Goal: Task Accomplishment & Management: Manage account settings

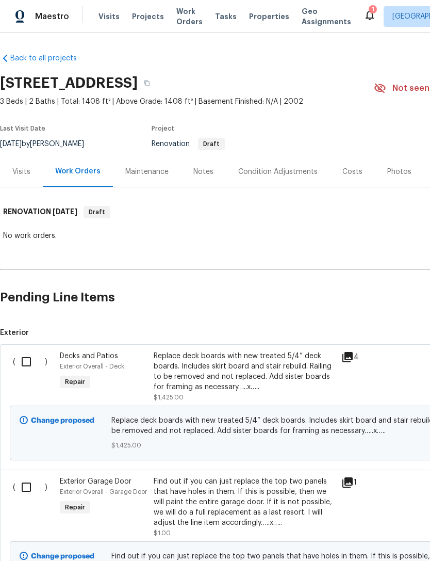
click at [27, 367] on input "checkbox" at bounding box center [29, 362] width 29 height 22
checkbox input "true"
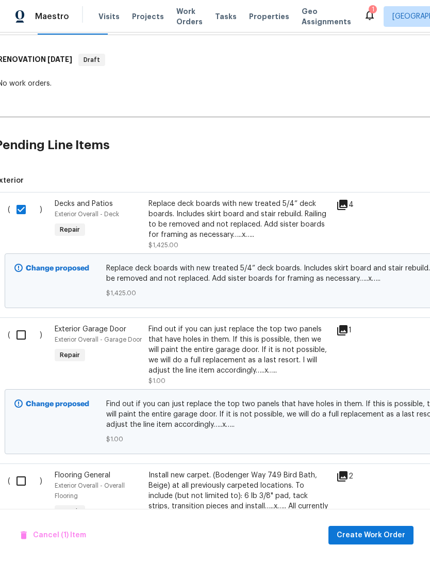
scroll to position [152, 5]
click at [23, 338] on input "checkbox" at bounding box center [24, 335] width 29 height 22
checkbox input "true"
click at [24, 481] on input "checkbox" at bounding box center [24, 481] width 29 height 22
click at [22, 480] on input "checkbox" at bounding box center [24, 481] width 29 height 22
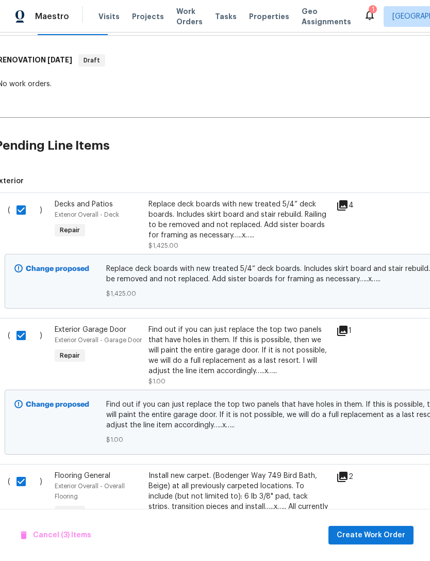
checkbox input "false"
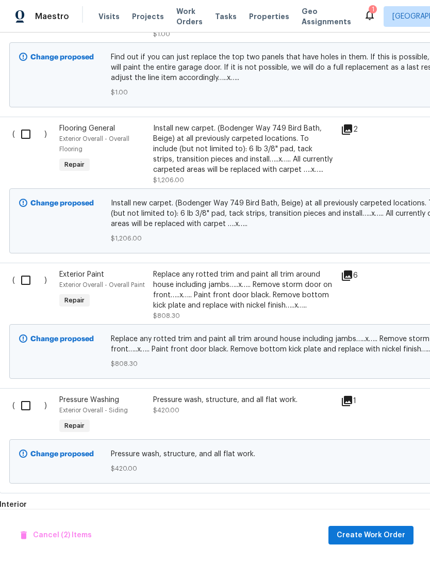
scroll to position [498, 1]
click at [28, 282] on input "checkbox" at bounding box center [29, 281] width 29 height 22
checkbox input "true"
click at [25, 407] on input "checkbox" at bounding box center [29, 406] width 29 height 22
checkbox input "true"
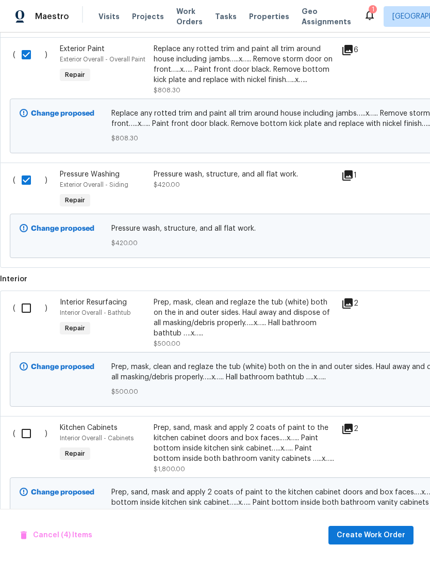
scroll to position [724, 0]
click at [27, 313] on input "checkbox" at bounding box center [29, 309] width 29 height 22
checkbox input "true"
click at [27, 440] on input "checkbox" at bounding box center [29, 434] width 29 height 22
checkbox input "true"
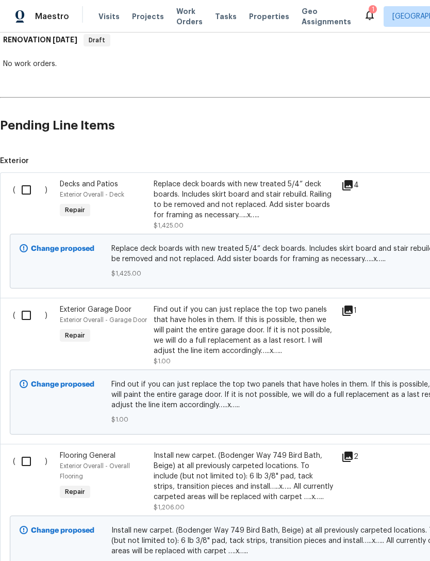
scroll to position [172, 0]
click at [28, 191] on input "checkbox" at bounding box center [29, 190] width 29 height 22
checkbox input "true"
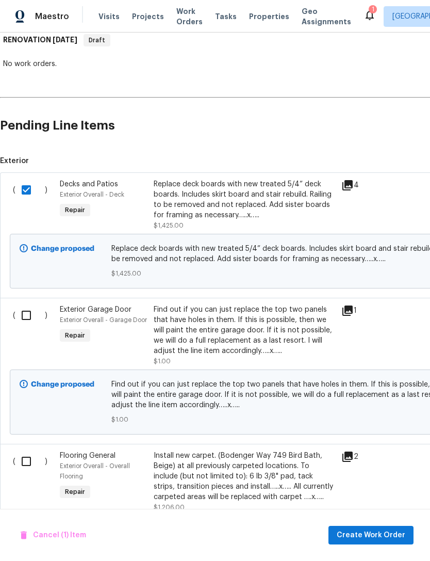
click at [27, 317] on input "checkbox" at bounding box center [29, 315] width 29 height 22
checkbox input "true"
click at [24, 462] on input "checkbox" at bounding box center [29, 461] width 29 height 22
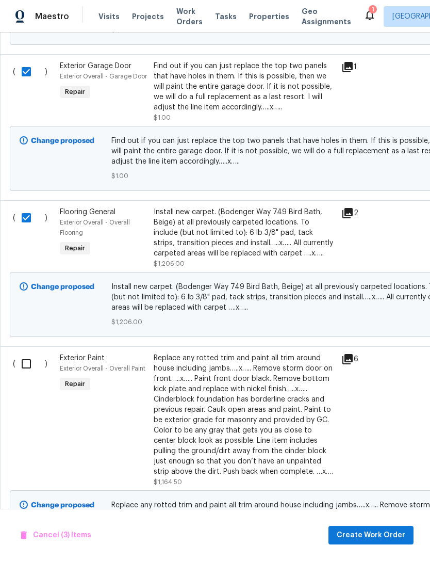
scroll to position [415, 0]
click at [28, 224] on input "checkbox" at bounding box center [29, 218] width 29 height 22
checkbox input "false"
click at [27, 373] on input "checkbox" at bounding box center [29, 364] width 29 height 22
checkbox input "true"
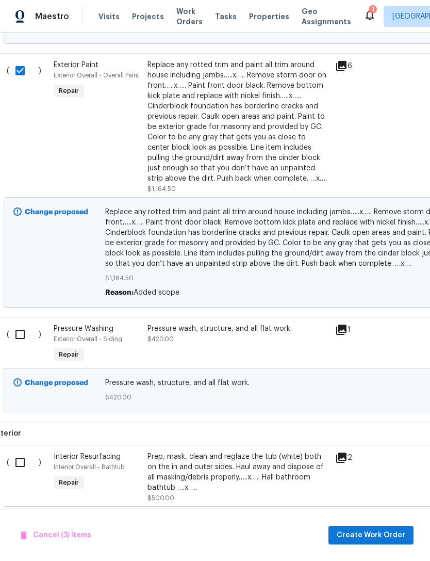
scroll to position [708, 3]
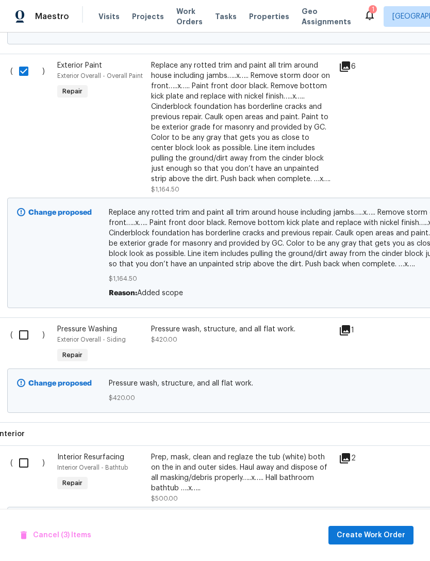
click at [22, 342] on input "checkbox" at bounding box center [27, 335] width 29 height 22
checkbox input "true"
click at [28, 465] on input "checkbox" at bounding box center [27, 463] width 29 height 22
checkbox input "true"
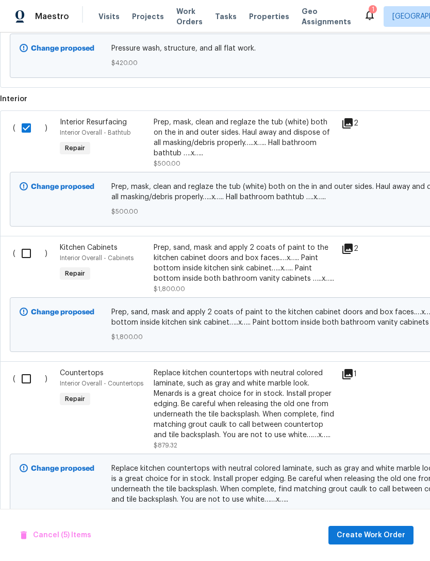
scroll to position [1063, 0]
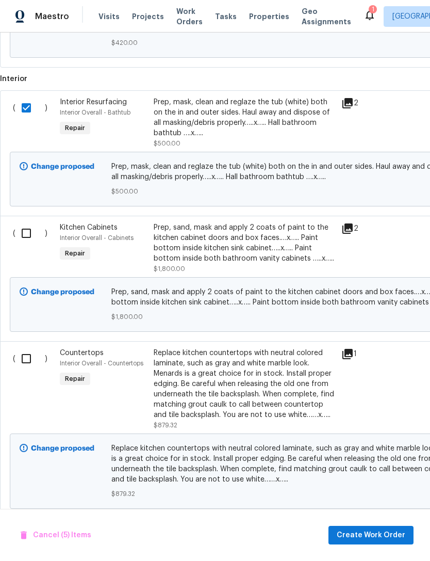
click at [27, 239] on input "checkbox" at bounding box center [29, 233] width 29 height 22
checkbox input "true"
click at [27, 368] on input "checkbox" at bounding box center [29, 359] width 29 height 22
checkbox input "true"
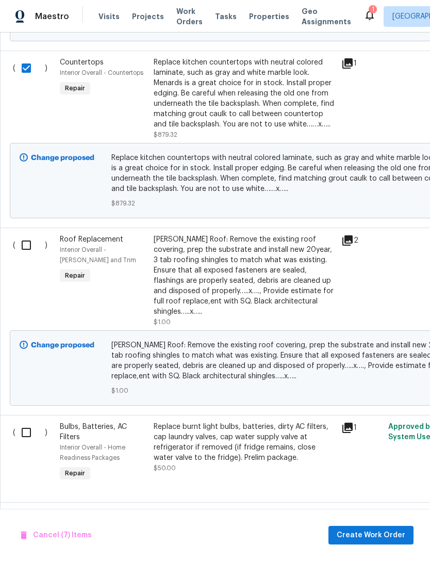
scroll to position [1353, 0]
click at [25, 251] on input "checkbox" at bounding box center [29, 245] width 29 height 22
checkbox input "true"
click at [26, 443] on input "checkbox" at bounding box center [29, 432] width 29 height 22
checkbox input "true"
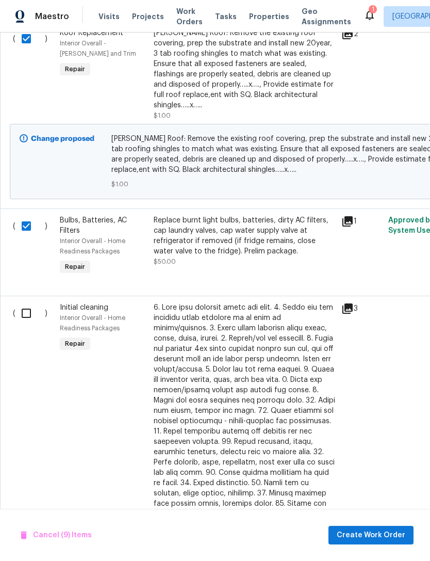
scroll to position [1561, 0]
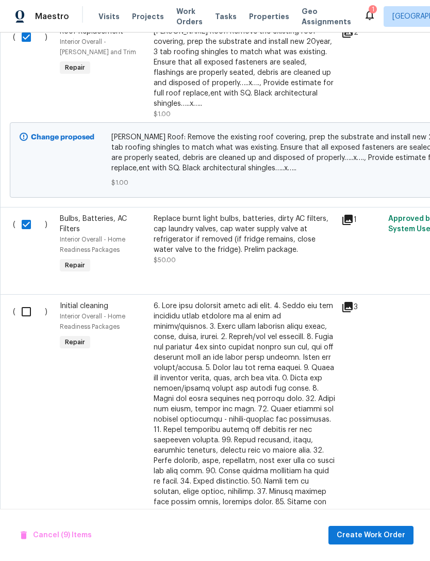
click at [24, 317] on input "checkbox" at bounding box center [29, 312] width 29 height 22
checkbox input "true"
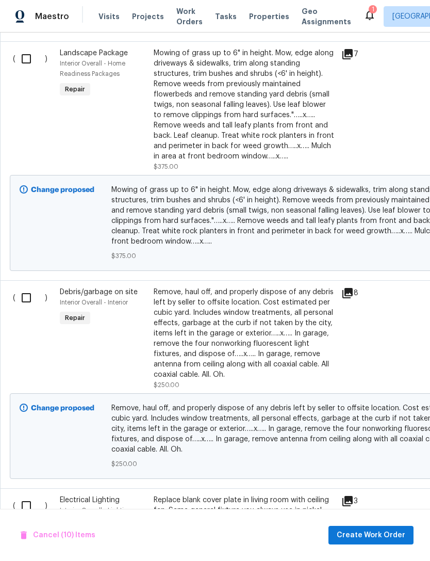
scroll to position [2330, 0]
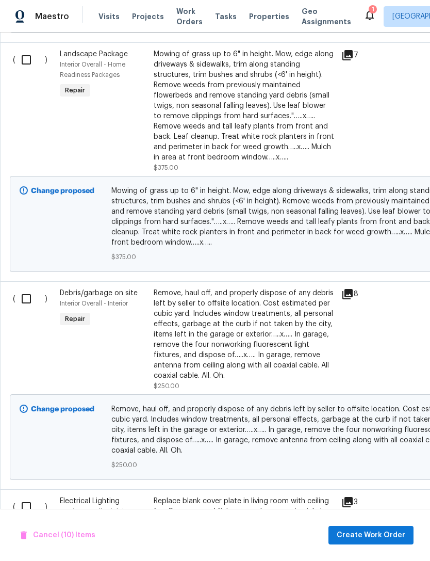
click at [26, 303] on input "checkbox" at bounding box center [29, 299] width 29 height 22
checkbox input "true"
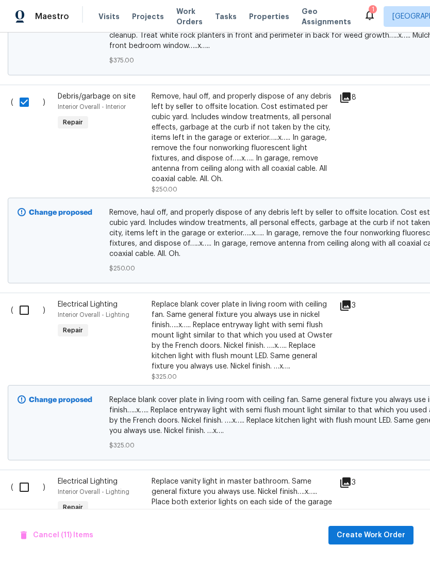
scroll to position [2528, 3]
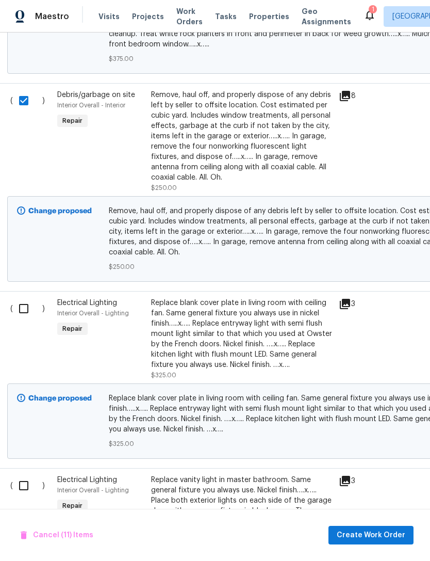
click at [26, 310] on input "checkbox" at bounding box center [27, 309] width 29 height 22
checkbox input "true"
click at [21, 483] on input "checkbox" at bounding box center [27, 486] width 29 height 22
checkbox input "true"
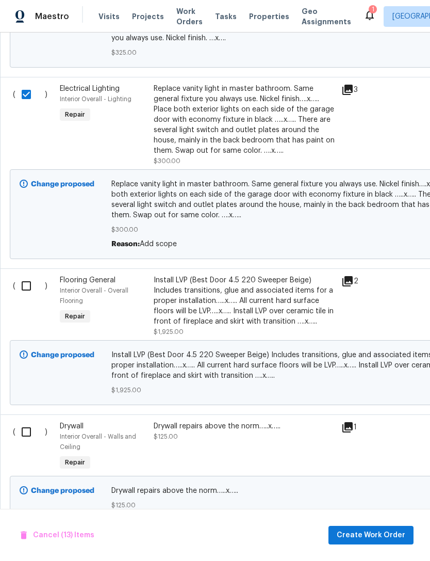
scroll to position [2919, 0]
click at [30, 433] on input "checkbox" at bounding box center [29, 432] width 29 height 22
checkbox input "true"
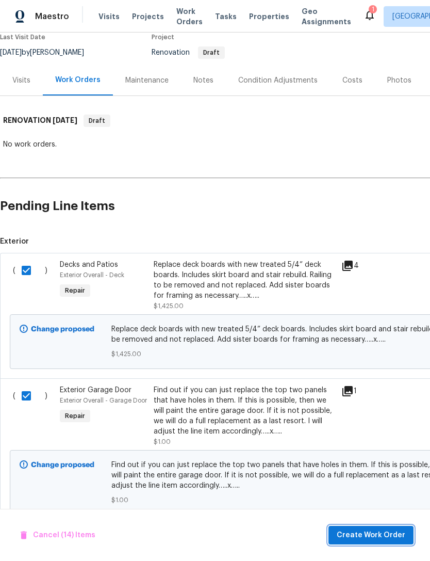
click at [395, 530] on span "Create Work Order" at bounding box center [371, 535] width 69 height 13
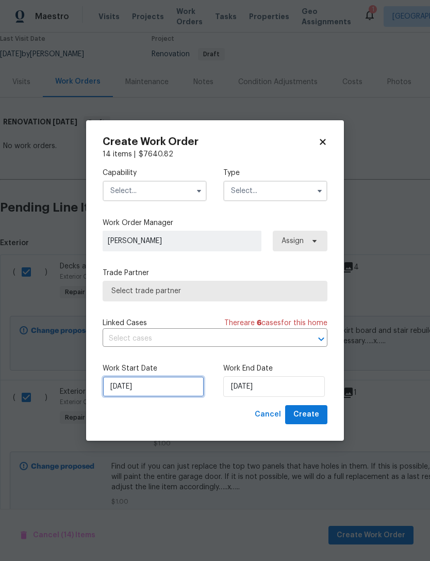
click at [155, 393] on input "10/16/2025" at bounding box center [154, 386] width 102 height 21
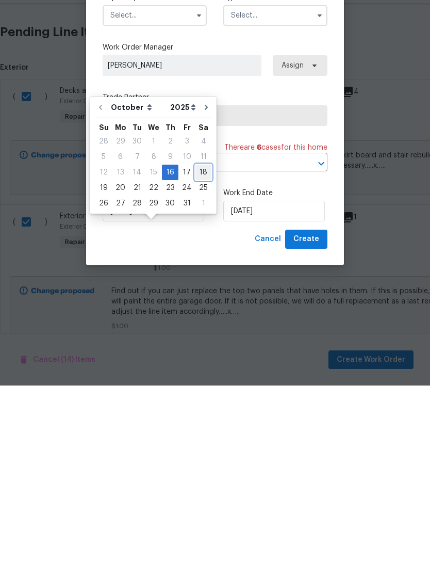
click at [201, 340] on div "18" at bounding box center [203, 347] width 16 height 14
type input "10/18/2025"
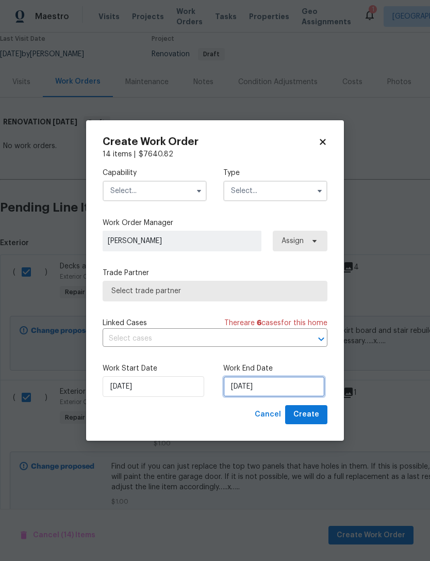
click at [242, 386] on input "10/18/2025" at bounding box center [274, 386] width 102 height 21
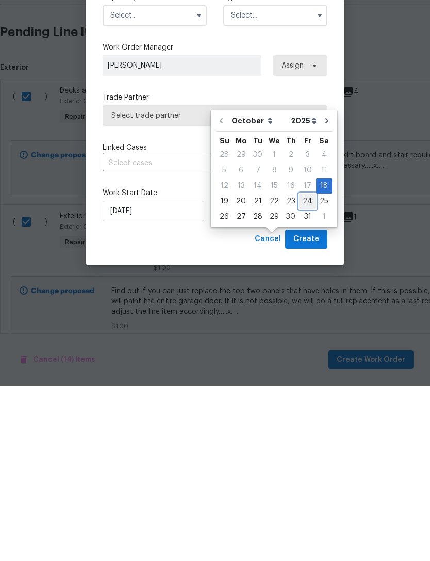
click at [302, 369] on div "24" at bounding box center [307, 376] width 17 height 14
type input "10/24/2025"
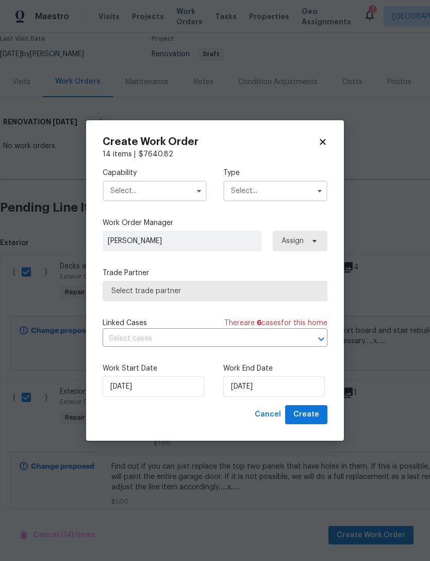
click at [122, 195] on input "text" at bounding box center [155, 191] width 104 height 21
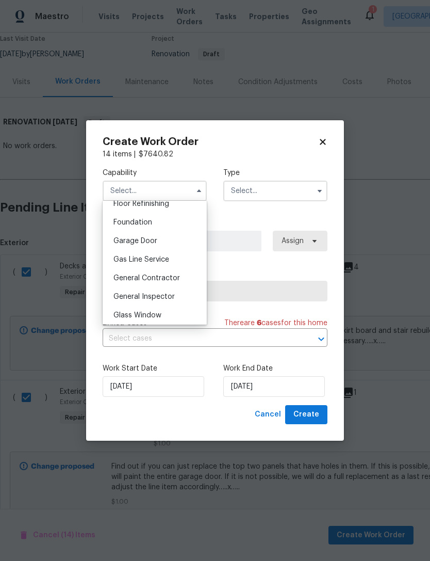
scroll to position [429, 0]
click at [116, 278] on span "General Contractor" at bounding box center [146, 276] width 67 height 7
type input "General Contractor"
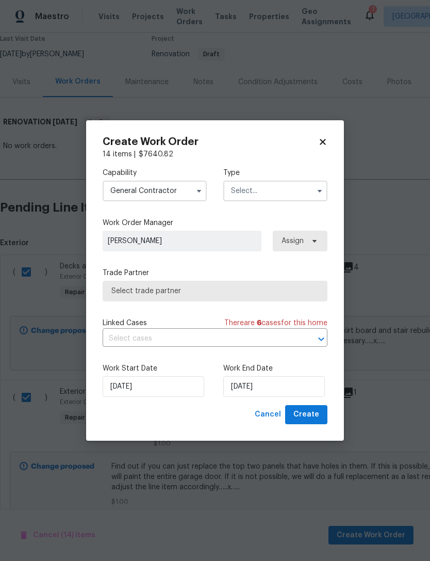
click at [244, 194] on input "text" at bounding box center [275, 191] width 104 height 21
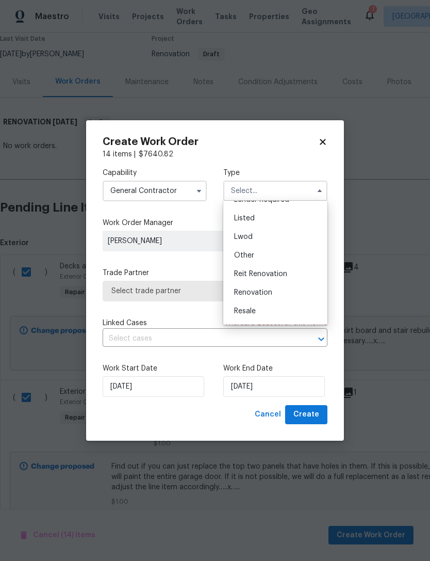
scroll to position [91, 0]
click at [239, 290] on span "Renovation" at bounding box center [253, 288] width 38 height 7
type input "Renovation"
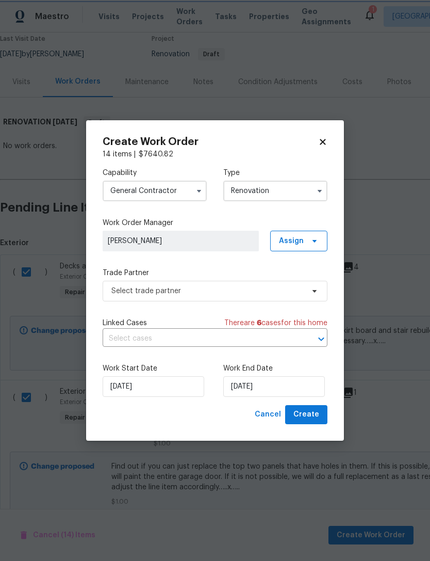
scroll to position [0, 0]
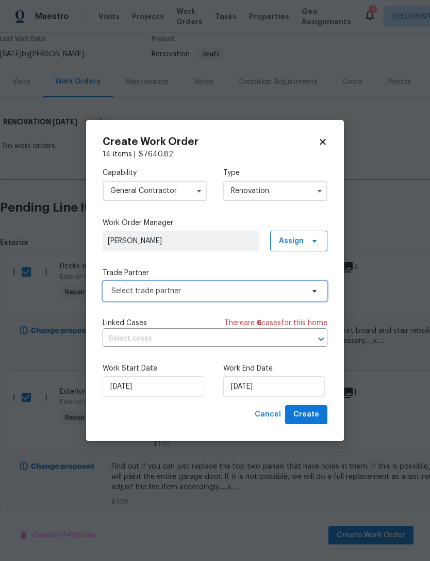
click at [108, 295] on span "Select trade partner" at bounding box center [215, 291] width 225 height 21
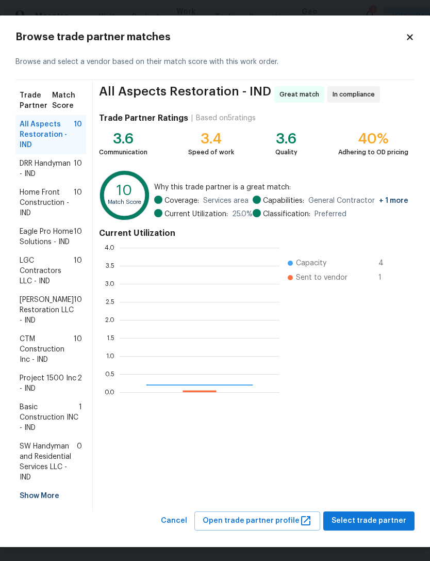
scroll to position [144, 160]
click at [30, 179] on span "DRR Handyman - IND" at bounding box center [47, 168] width 54 height 21
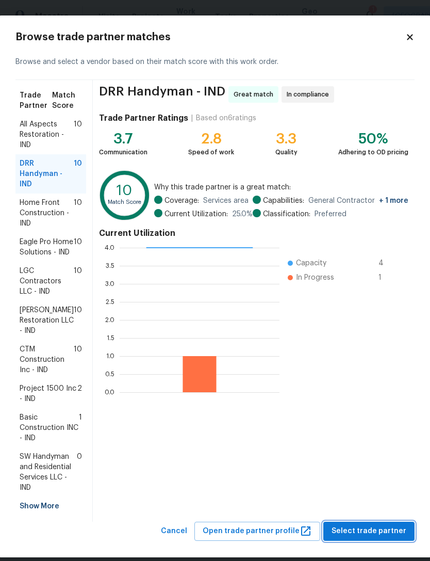
click at [389, 537] on span "Select trade partner" at bounding box center [369, 531] width 75 height 13
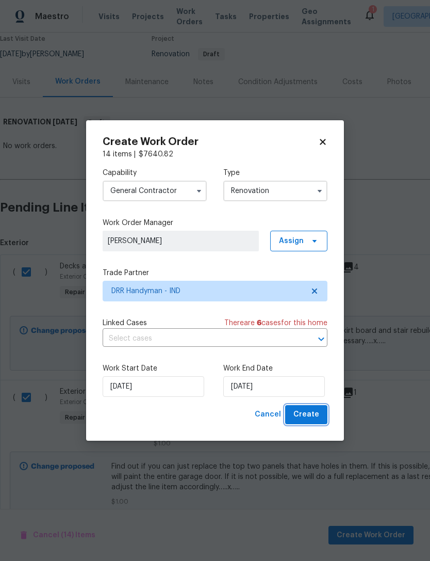
click at [320, 415] on button "Create" at bounding box center [306, 414] width 42 height 19
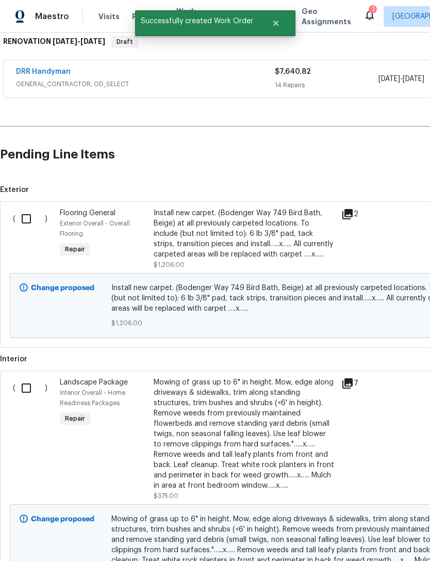
scroll to position [170, 0]
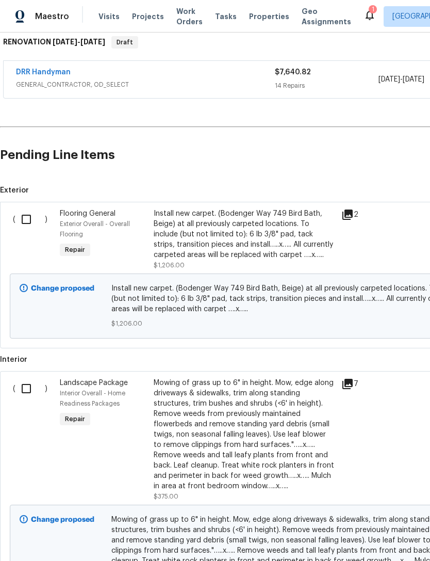
click at [26, 218] on input "checkbox" at bounding box center [29, 219] width 29 height 22
checkbox input "true"
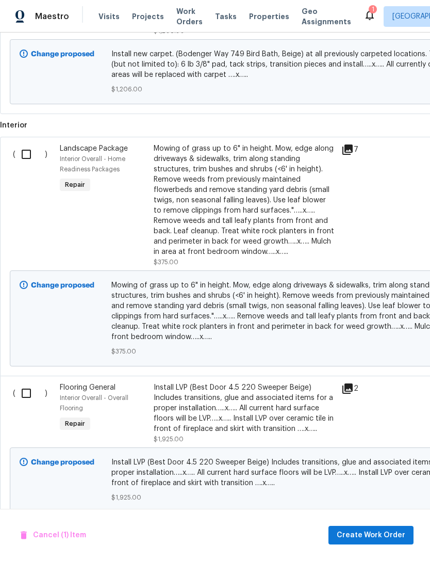
scroll to position [403, 0]
click at [26, 396] on input "checkbox" at bounding box center [29, 394] width 29 height 22
checkbox input "true"
click at [393, 533] on span "Create Work Order" at bounding box center [371, 535] width 69 height 13
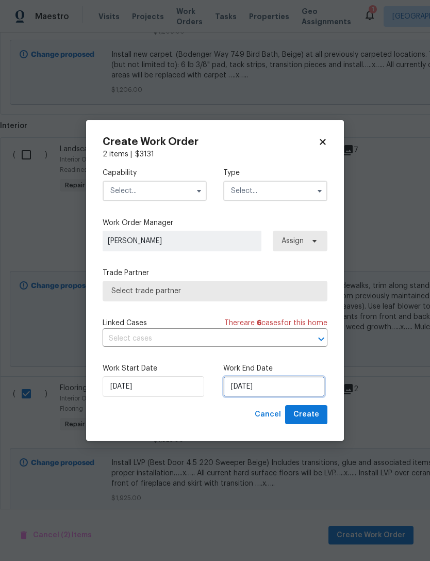
click at [242, 387] on input "10/16/2025" at bounding box center [274, 386] width 102 height 21
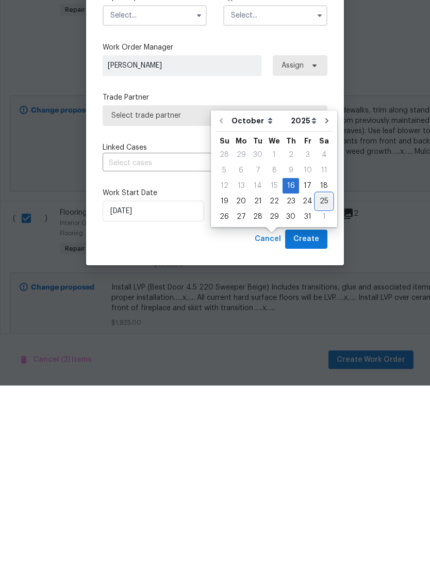
click at [323, 369] on div "25" at bounding box center [324, 376] width 16 height 14
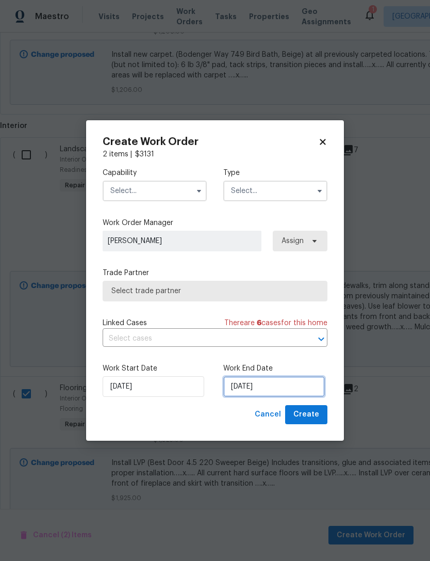
click at [302, 383] on input "10/25/2025" at bounding box center [274, 386] width 102 height 21
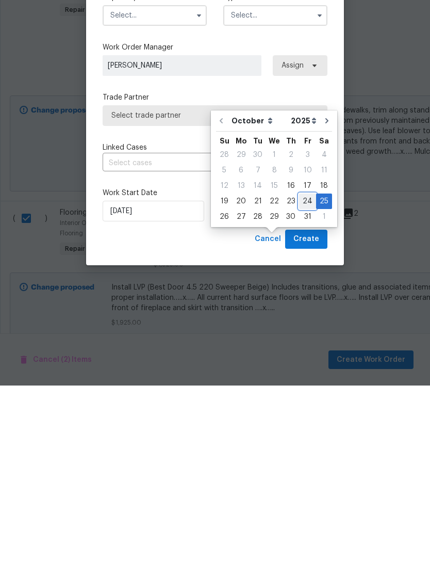
click at [305, 369] on div "24" at bounding box center [307, 376] width 17 height 14
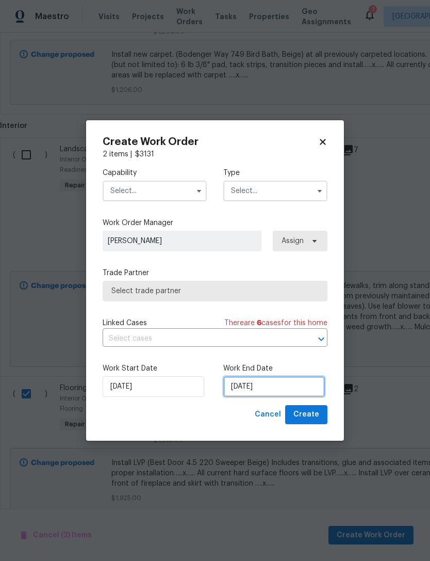
click at [301, 385] on input "10/24/2025" at bounding box center [274, 386] width 102 height 21
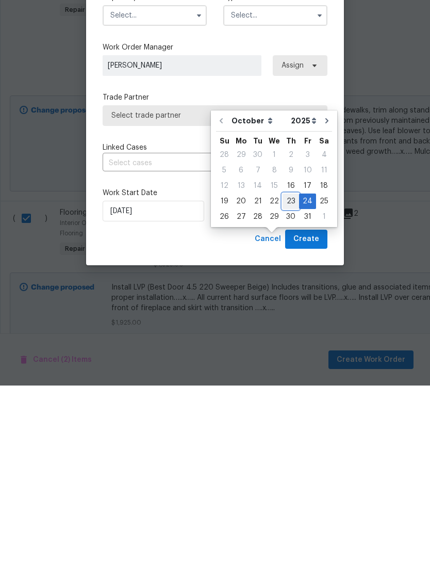
click at [293, 369] on div "23" at bounding box center [291, 376] width 17 height 14
type input "10/23/2025"
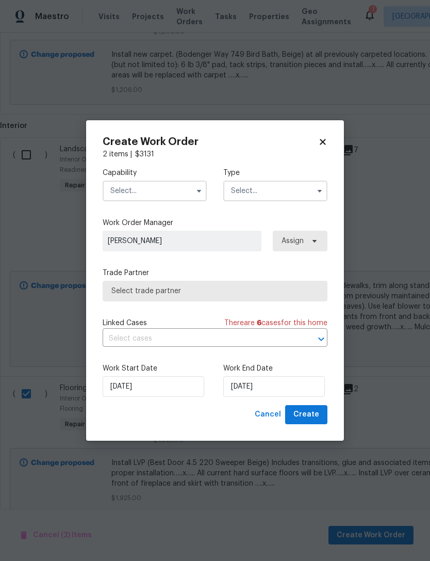
click at [136, 185] on input "text" at bounding box center [155, 191] width 104 height 21
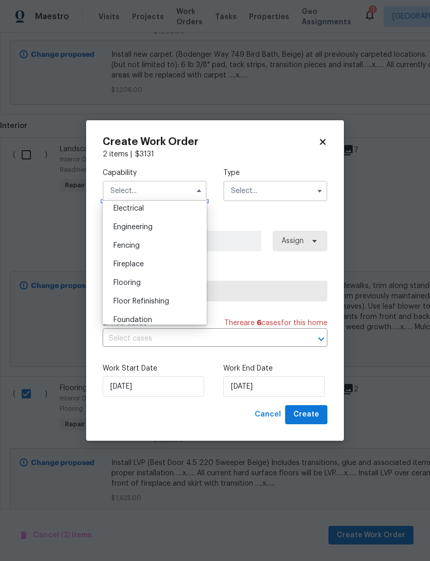
scroll to position [331, 0]
click at [119, 281] on span "Flooring" at bounding box center [126, 282] width 27 height 7
type input "Flooring"
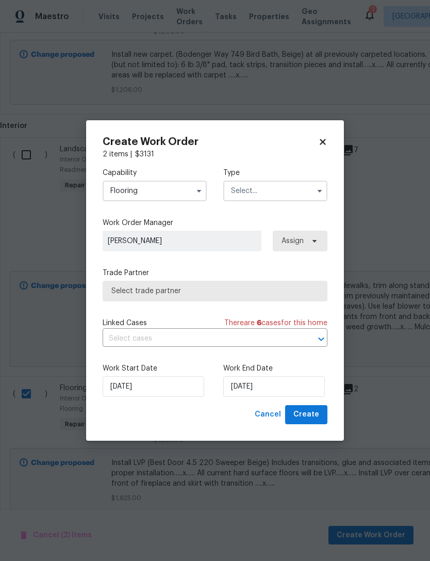
click at [238, 192] on input "text" at bounding box center [275, 191] width 104 height 21
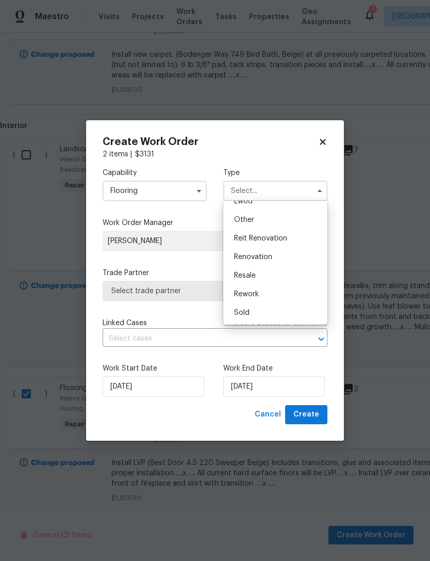
scroll to position [123, 0]
click at [237, 258] on span "Renovation" at bounding box center [253, 256] width 38 height 7
type input "Renovation"
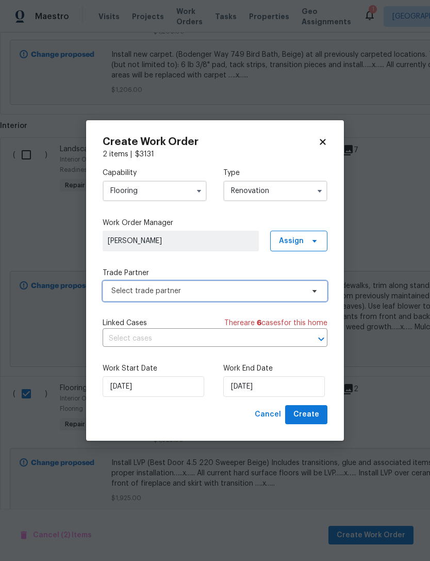
click at [117, 295] on span "Select trade partner" at bounding box center [207, 291] width 192 height 10
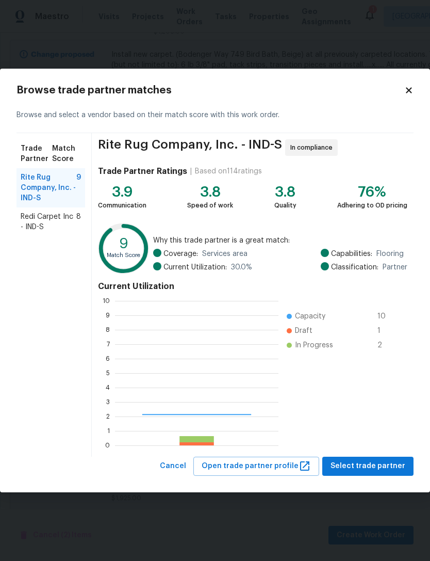
scroll to position [144, 164]
click at [29, 222] on span "Redi Carpet Inc - IND-S" at bounding box center [49, 221] width 56 height 21
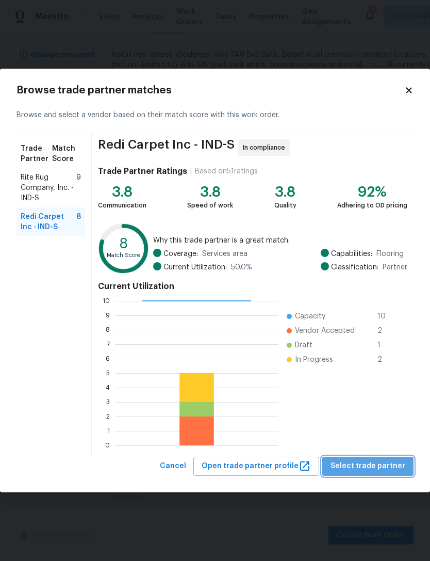
click at [388, 464] on span "Select trade partner" at bounding box center [368, 466] width 75 height 13
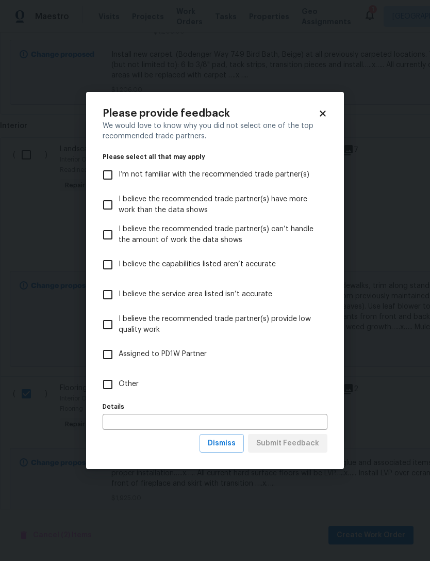
click at [108, 388] on input "Other" at bounding box center [108, 384] width 22 height 22
checkbox input "true"
click at [108, 414] on input "text" at bounding box center [215, 422] width 225 height 16
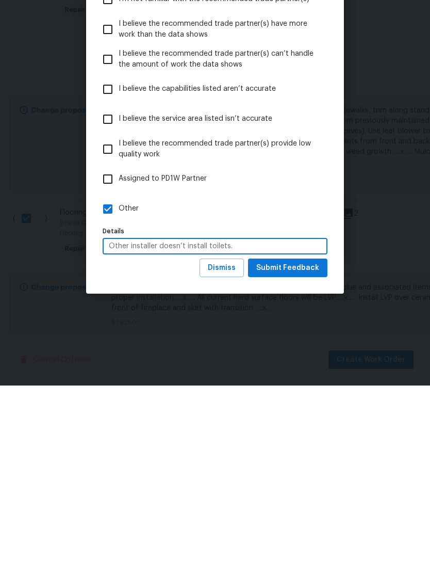
type input "Other installer doesn’t install toilets."
click at [310, 437] on span "Submit Feedback" at bounding box center [287, 443] width 63 height 13
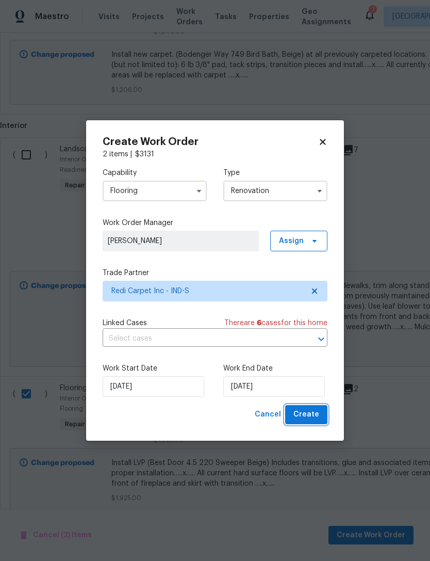
click at [325, 411] on button "Create" at bounding box center [306, 414] width 42 height 19
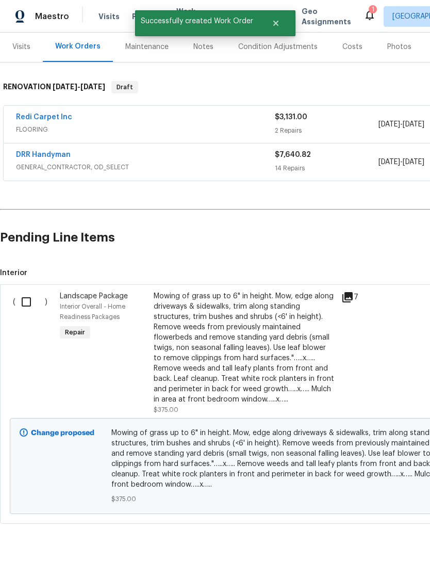
scroll to position [125, 0]
click at [26, 302] on input "checkbox" at bounding box center [29, 302] width 29 height 22
checkbox input "true"
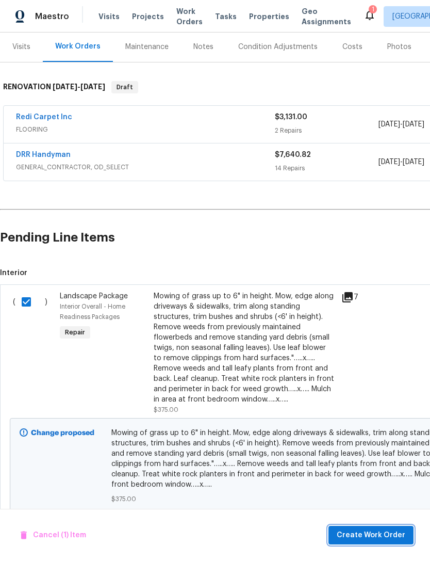
click at [390, 535] on span "Create Work Order" at bounding box center [371, 535] width 69 height 13
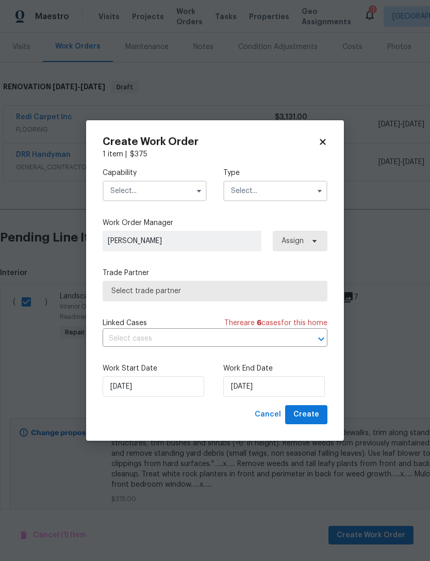
click at [123, 192] on input "text" at bounding box center [155, 191] width 104 height 21
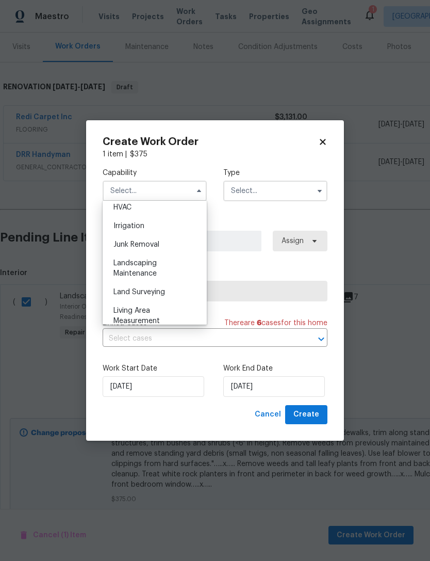
scroll to position [642, 0]
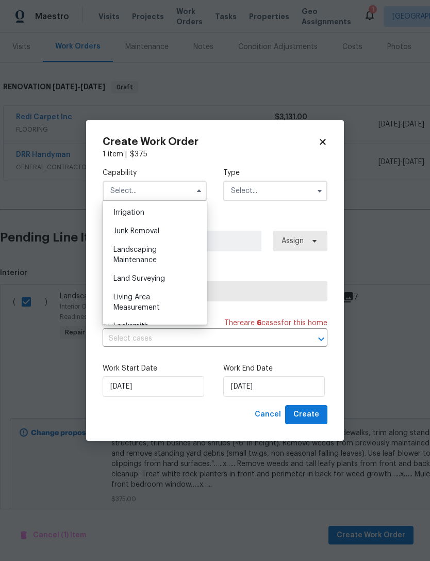
click at [121, 255] on div "Landscaping Maintenance" at bounding box center [154, 254] width 99 height 29
type input "Landscaping Maintenance"
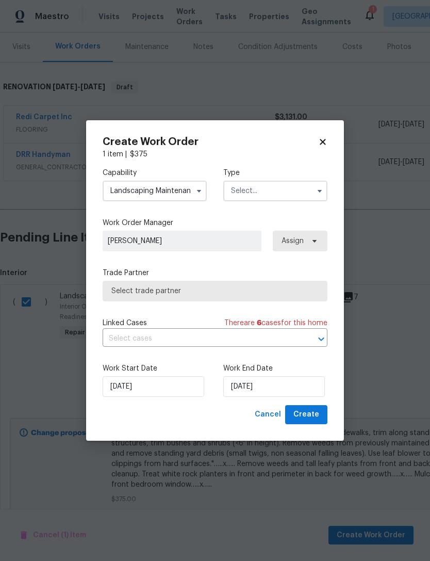
click at [238, 187] on input "text" at bounding box center [275, 191] width 104 height 21
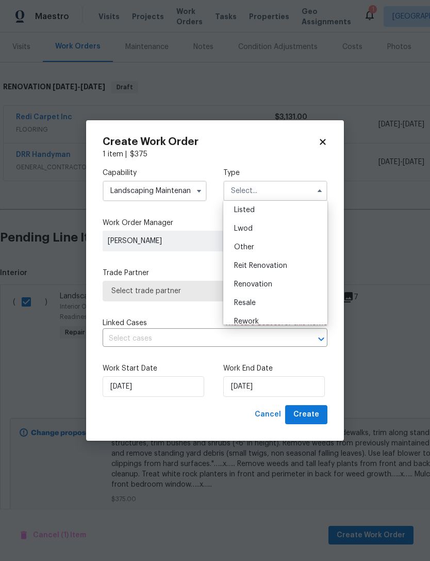
scroll to position [107, 0]
click at [243, 276] on div "Renovation" at bounding box center [275, 273] width 99 height 19
type input "Renovation"
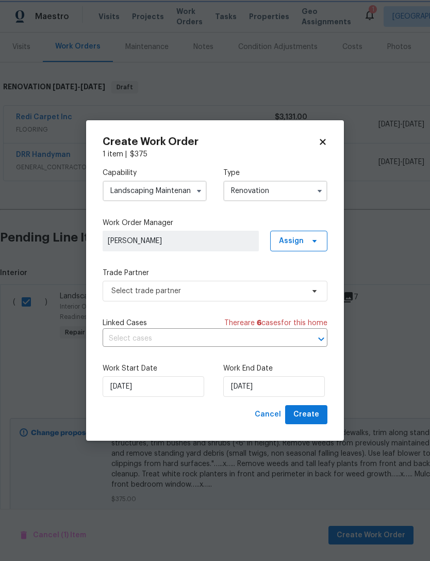
scroll to position [0, 0]
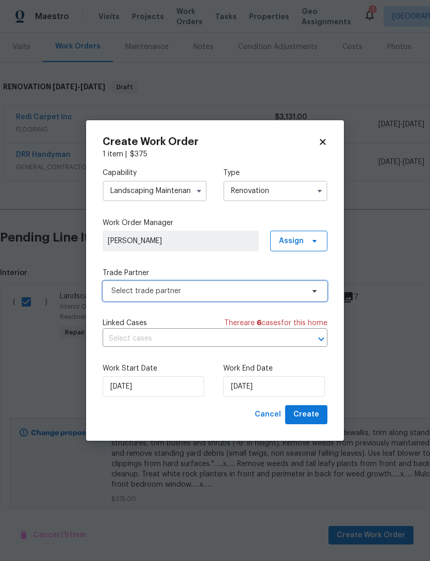
click at [113, 292] on span "Select trade partner" at bounding box center [207, 291] width 192 height 10
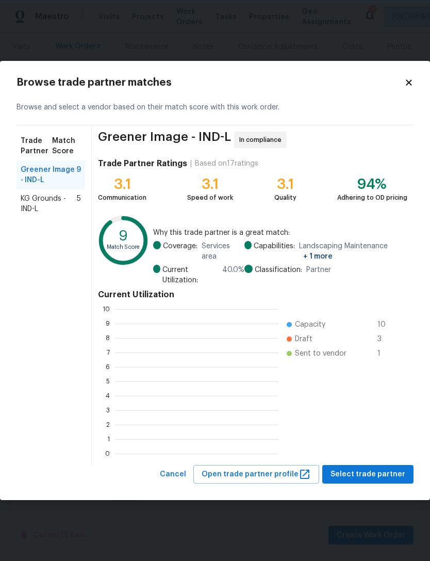
scroll to position [144, 164]
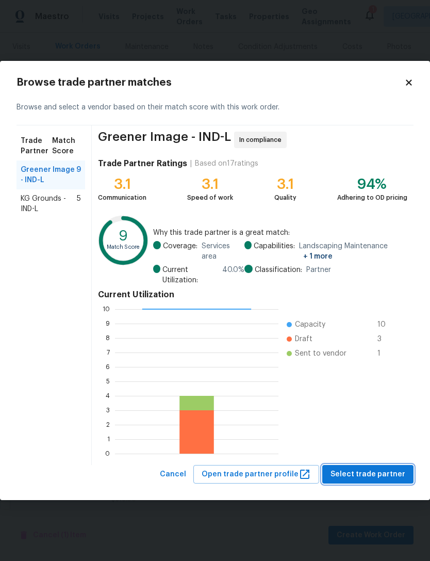
click at [391, 471] on span "Select trade partner" at bounding box center [368, 474] width 75 height 13
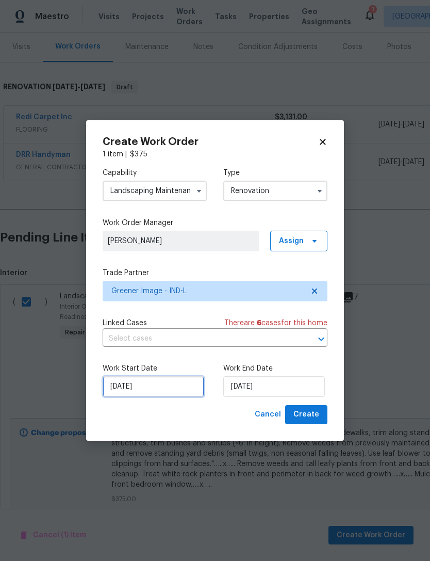
click at [120, 389] on input "10/16/2025" at bounding box center [154, 386] width 102 height 21
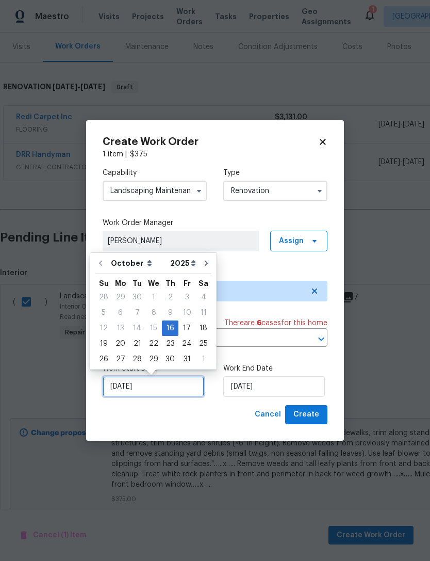
scroll to position [19, 0]
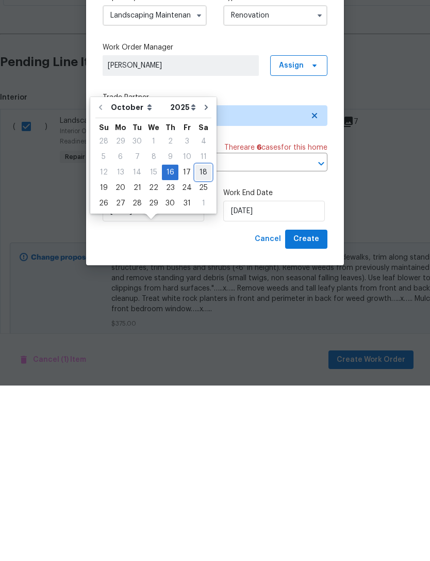
click at [196, 340] on div "18" at bounding box center [203, 347] width 16 height 14
type input "10/18/2025"
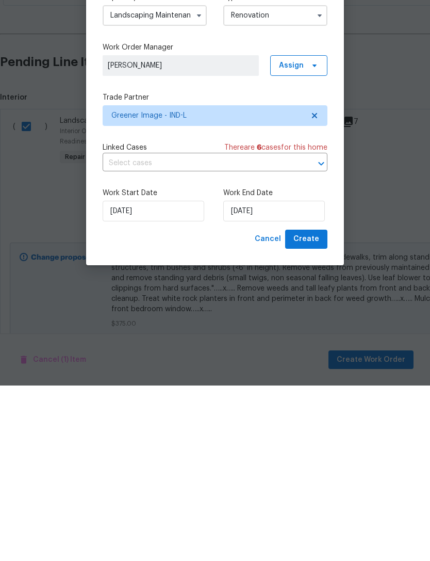
scroll to position [33, 0]
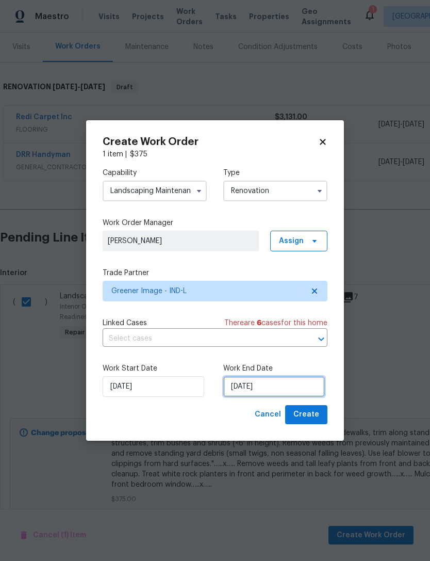
click at [298, 387] on input "10/18/2025" at bounding box center [274, 386] width 102 height 21
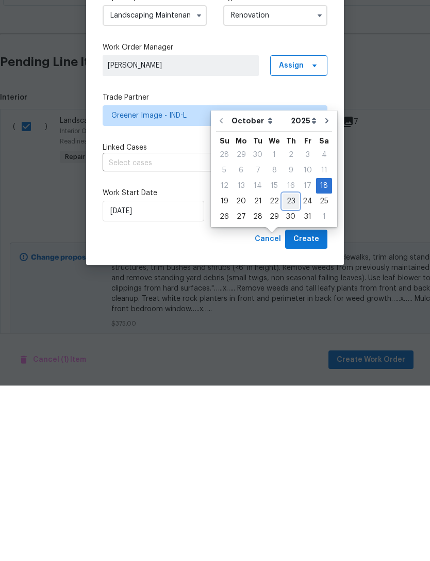
click at [291, 369] on div "23" at bounding box center [291, 376] width 17 height 14
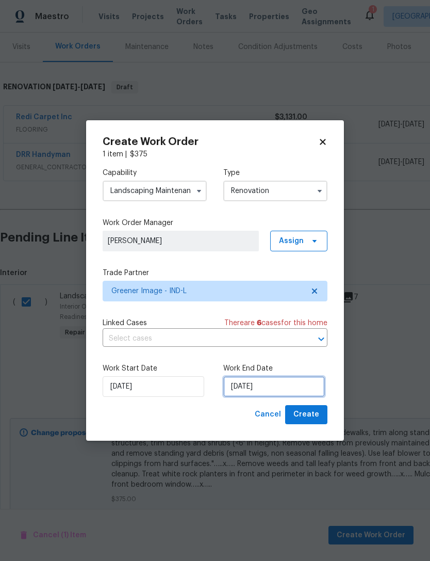
click at [293, 380] on input "10/23/2025" at bounding box center [274, 386] width 102 height 21
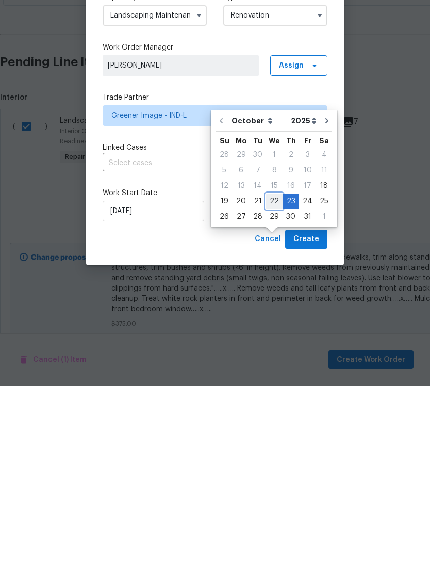
click at [268, 369] on div "22" at bounding box center [274, 376] width 17 height 14
type input "10/22/2025"
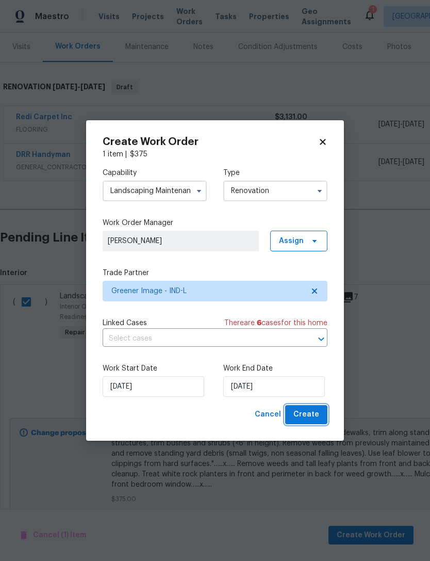
click at [325, 415] on button "Create" at bounding box center [306, 414] width 42 height 19
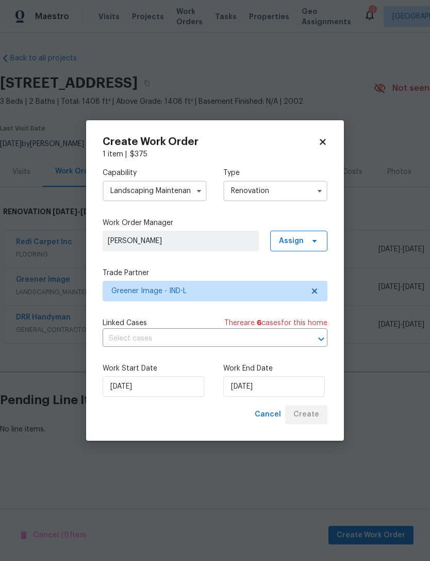
scroll to position [0, 0]
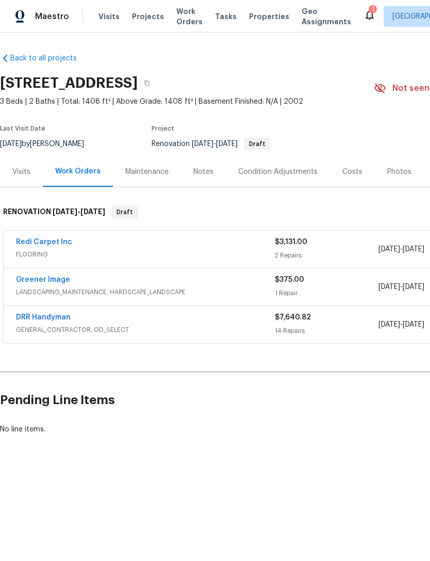
click at [31, 244] on link "Redi Carpet Inc" at bounding box center [44, 241] width 56 height 7
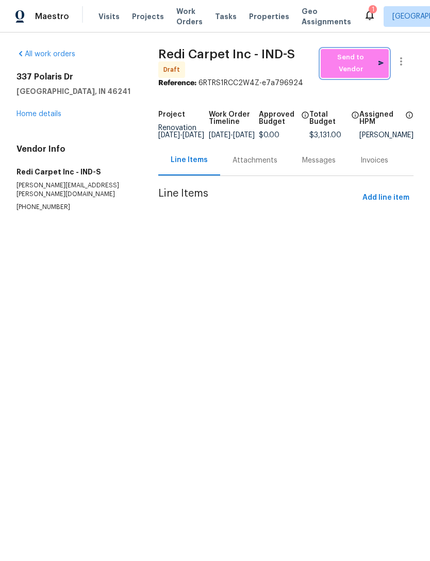
click at [359, 62] on span "Send to Vendor" at bounding box center [355, 64] width 58 height 24
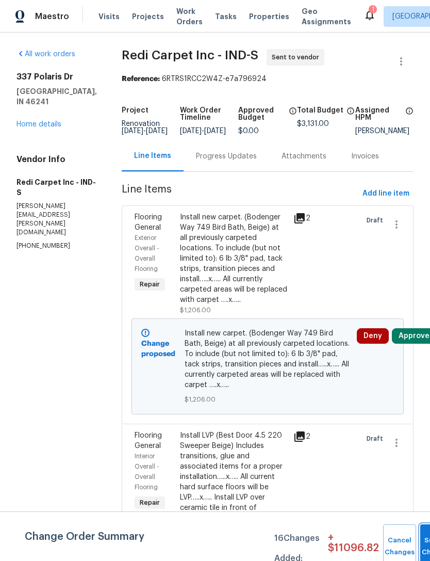
click at [421, 541] on button "Submit Changes" at bounding box center [436, 546] width 33 height 44
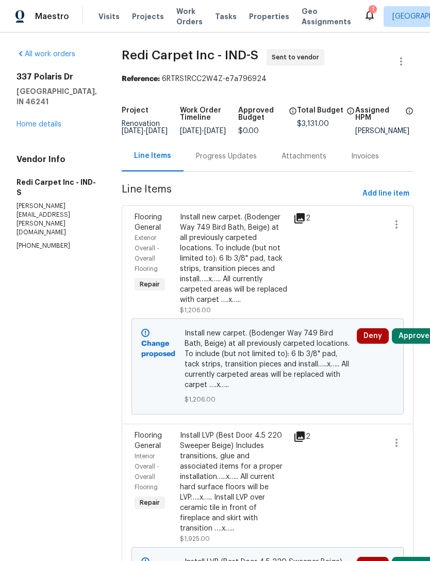
click at [221, 161] on div "Progress Updates" at bounding box center [226, 156] width 61 height 10
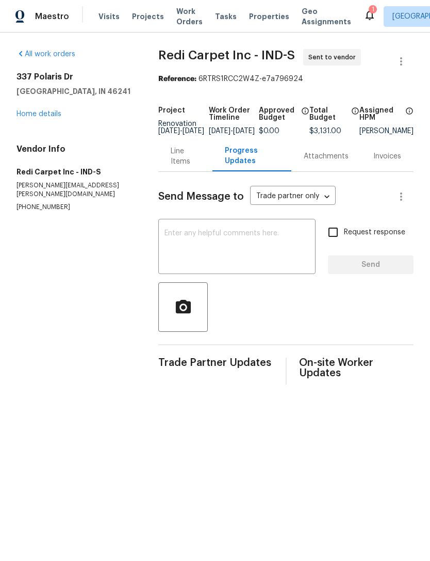
click at [165, 240] on textarea at bounding box center [237, 248] width 145 height 36
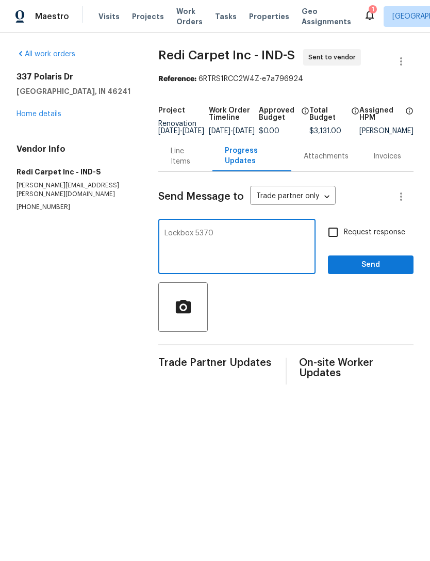
type textarea "Lockbox 5370"
click at [393, 271] on span "Send" at bounding box center [370, 264] width 69 height 13
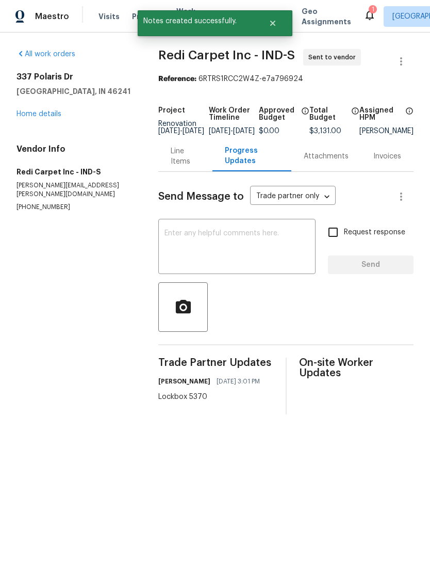
click at [30, 116] on link "Home details" at bounding box center [39, 113] width 45 height 7
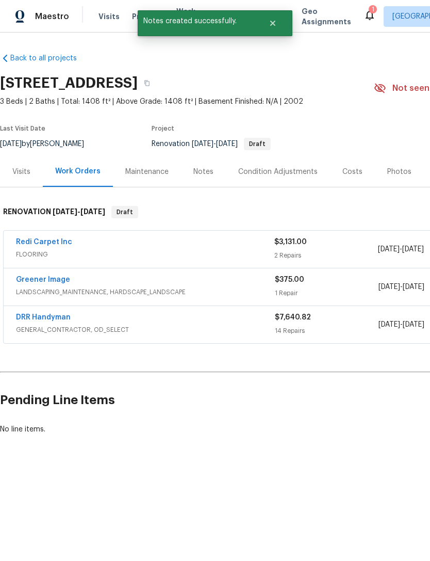
click at [29, 282] on link "Greener Image" at bounding box center [43, 279] width 54 height 7
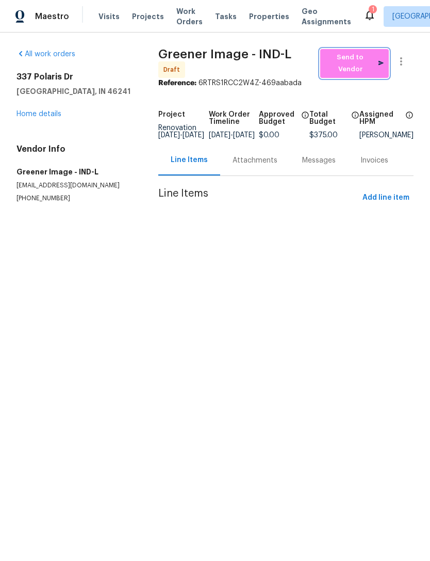
click at [362, 63] on span "Send to Vendor" at bounding box center [354, 64] width 58 height 24
click at [28, 117] on link "Home details" at bounding box center [39, 113] width 45 height 7
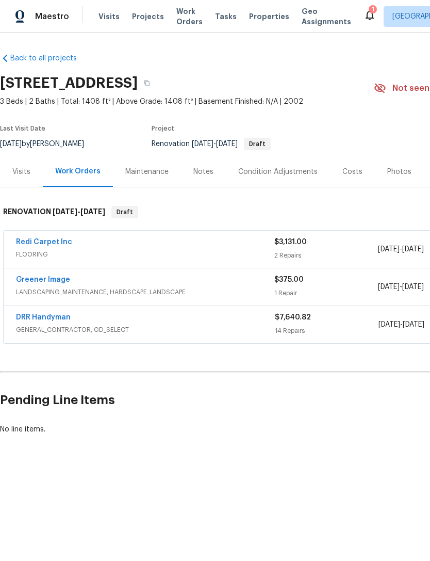
click at [38, 318] on link "DRR Handyman" at bounding box center [43, 317] width 55 height 7
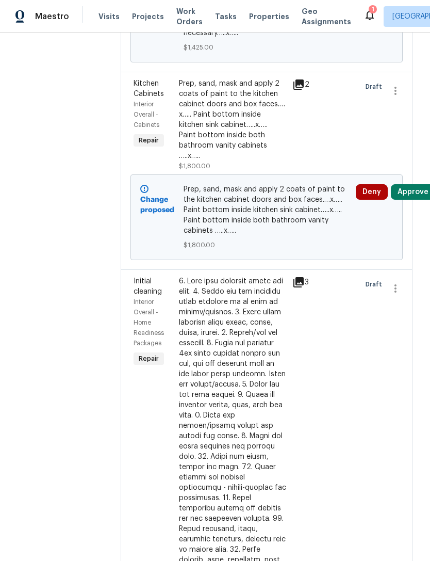
scroll to position [629, 1]
click at [395, 283] on icon "button" at bounding box center [395, 289] width 12 height 12
click at [412, 268] on li "Cancel" at bounding box center [402, 263] width 40 height 17
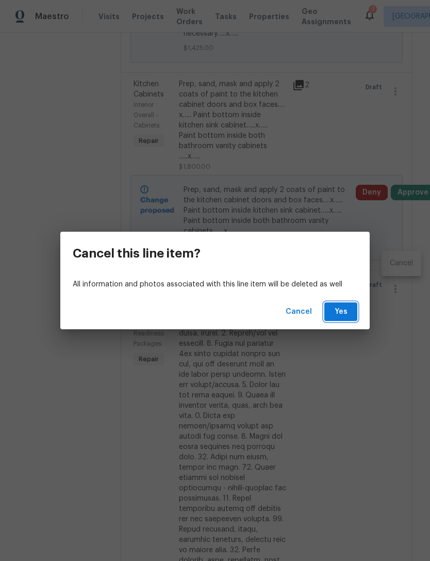
click at [351, 315] on button "Yes" at bounding box center [340, 311] width 33 height 19
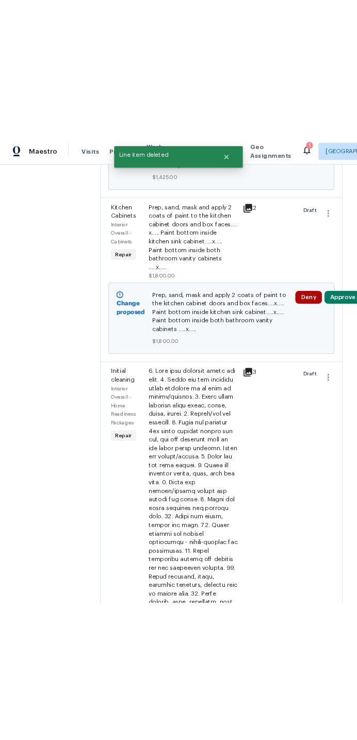
scroll to position [0, 0]
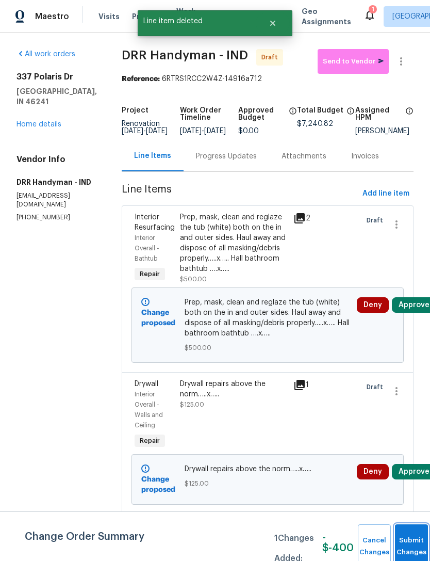
click at [411, 540] on button "Submit Changes" at bounding box center [411, 546] width 33 height 44
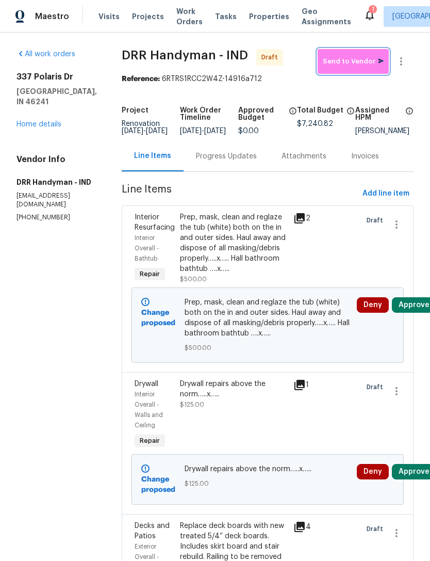
click at [361, 63] on span "Send to Vendor" at bounding box center [353, 62] width 61 height 12
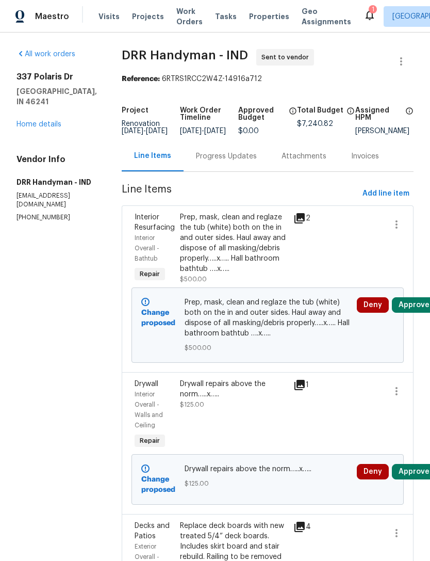
click at [196, 161] on div "Progress Updates" at bounding box center [226, 156] width 61 height 10
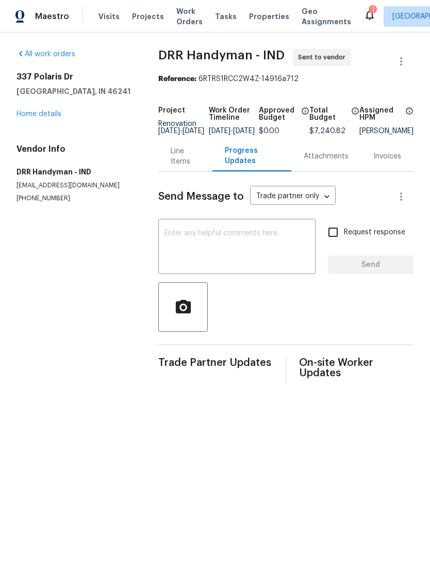
click at [174, 239] on textarea at bounding box center [237, 248] width 145 height 36
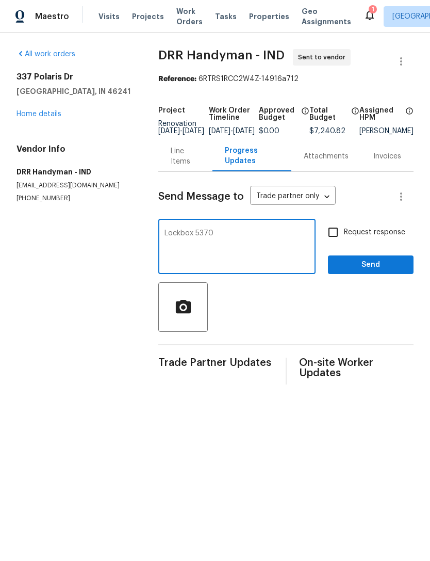
type textarea "Lockbox 5370"
click at [387, 271] on span "Send" at bounding box center [370, 264] width 69 height 13
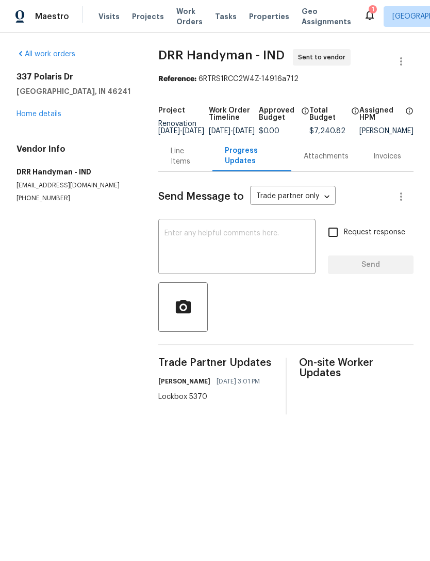
click at [25, 115] on link "Home details" at bounding box center [39, 113] width 45 height 7
